Goal: Task Accomplishment & Management: Manage account settings

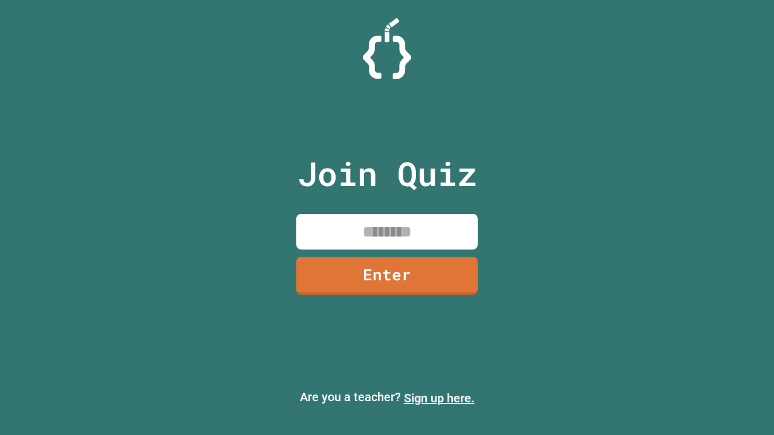
click at [439, 398] on link "Sign up here." at bounding box center [439, 398] width 71 height 15
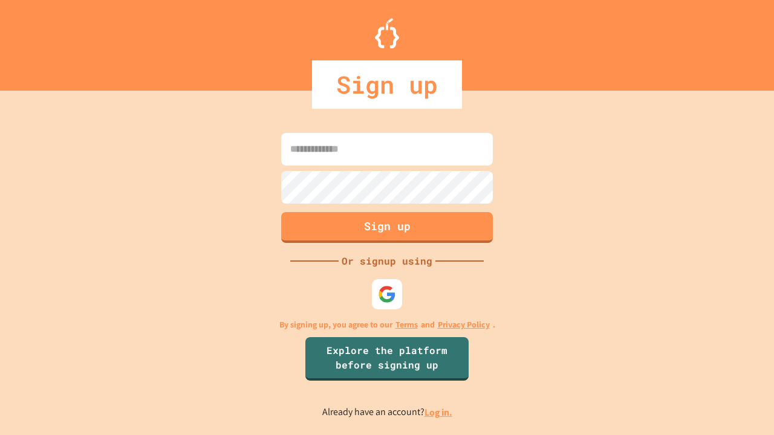
click at [439, 412] on link "Log in." at bounding box center [438, 412] width 28 height 13
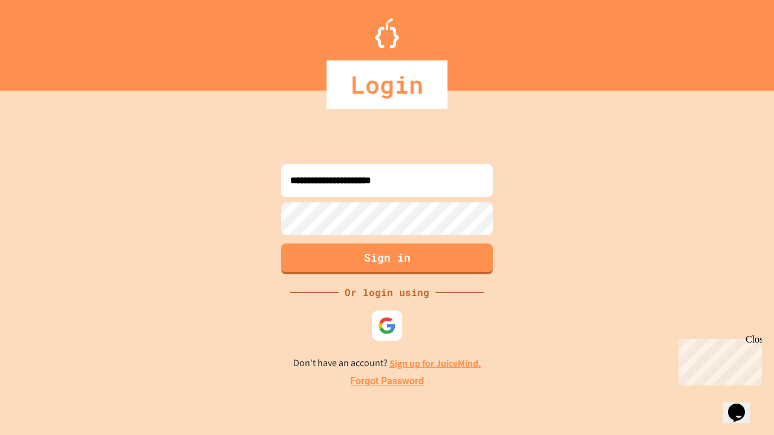
type input "**********"
